Goal: Transaction & Acquisition: Purchase product/service

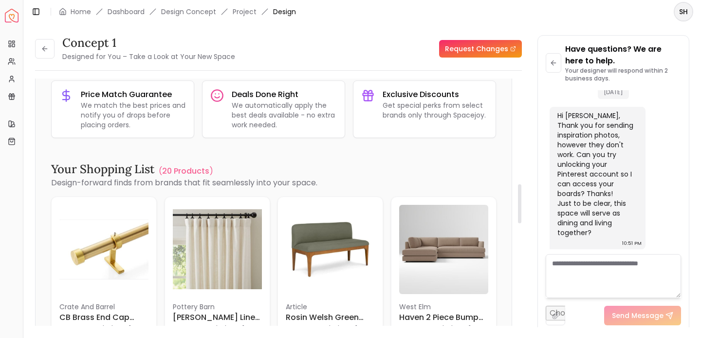
scroll to position [669, 0]
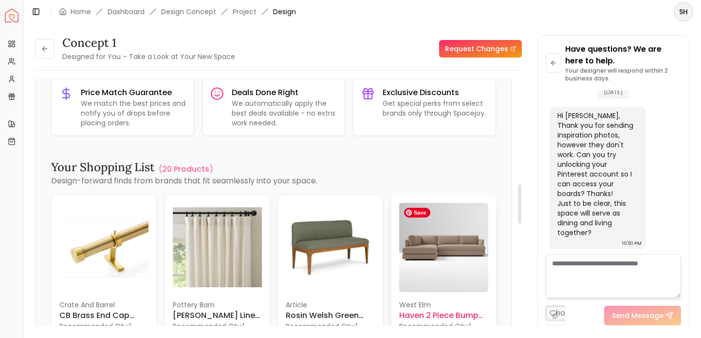
click at [440, 245] on img at bounding box center [443, 247] width 89 height 89
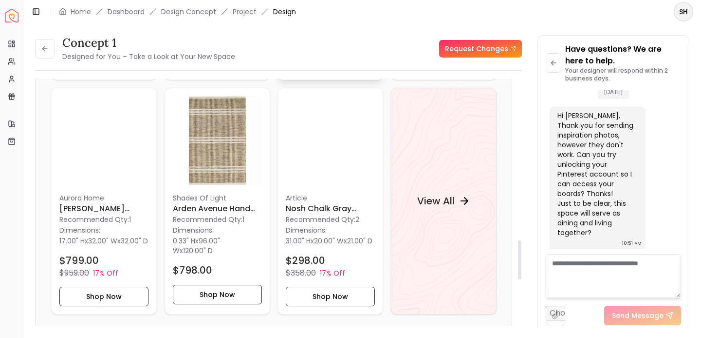
scroll to position [1023, 0]
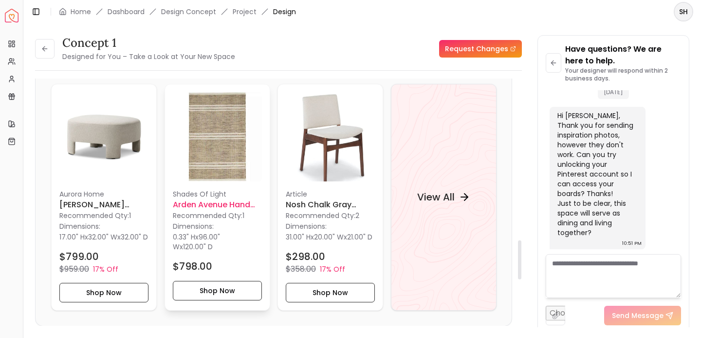
click at [201, 194] on p "Shades Of Light" at bounding box center [217, 194] width 89 height 10
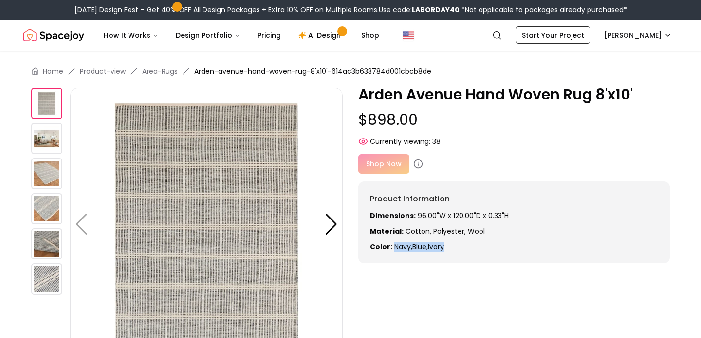
drag, startPoint x: 394, startPoint y: 246, endPoint x: 463, endPoint y: 246, distance: 68.7
click at [463, 246] on p "Color: navy , blue , ivory" at bounding box center [514, 247] width 288 height 10
click at [42, 177] on img at bounding box center [46, 173] width 31 height 31
